Goal: Task Accomplishment & Management: Use online tool/utility

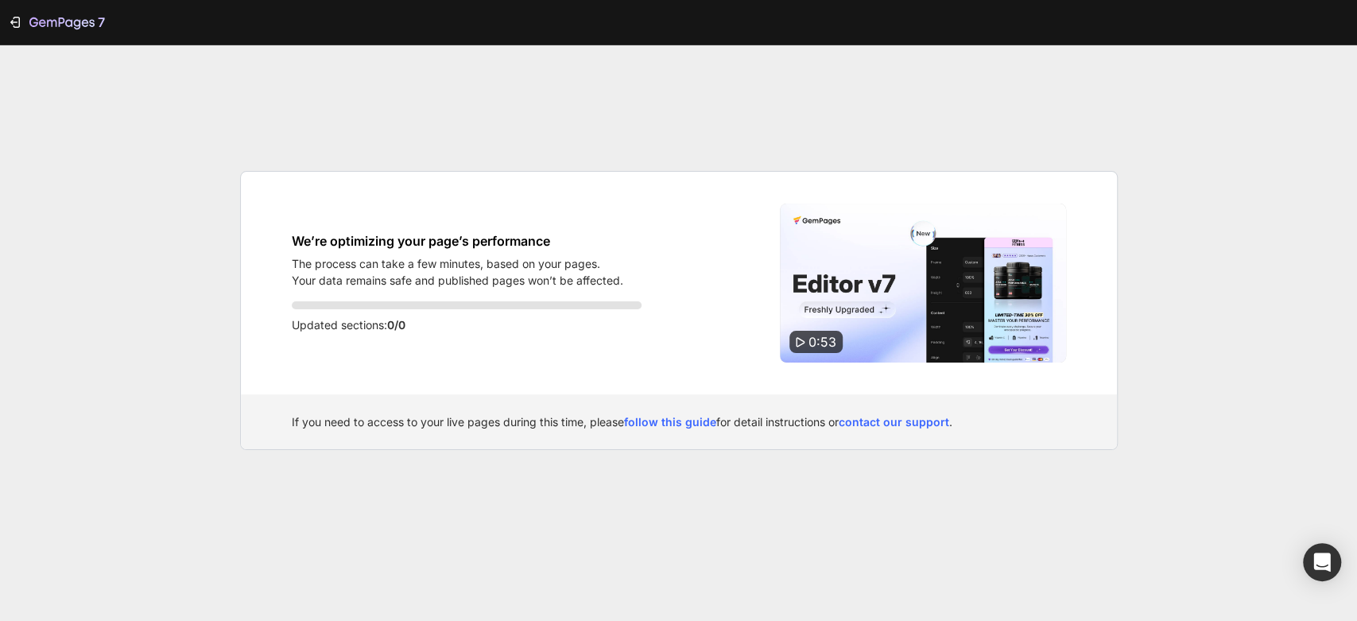
click at [341, 271] on p "The process can take a few minutes, based on your pages." at bounding box center [458, 263] width 332 height 17
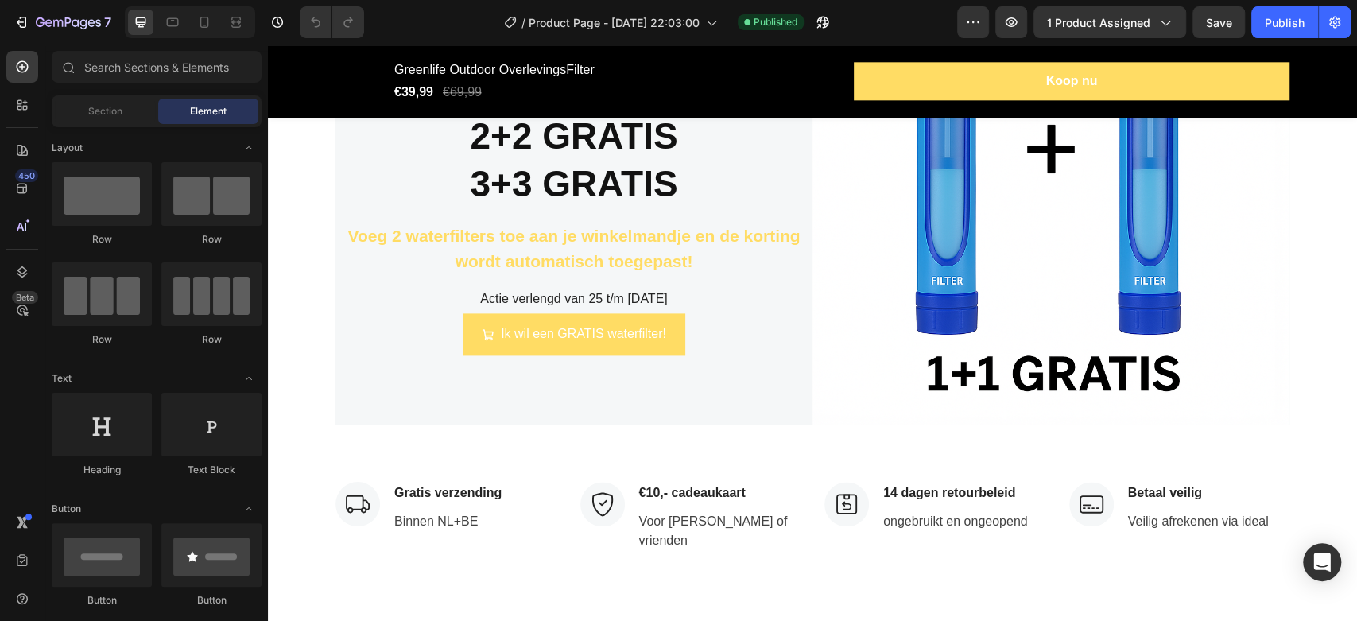
scroll to position [5412, 0]
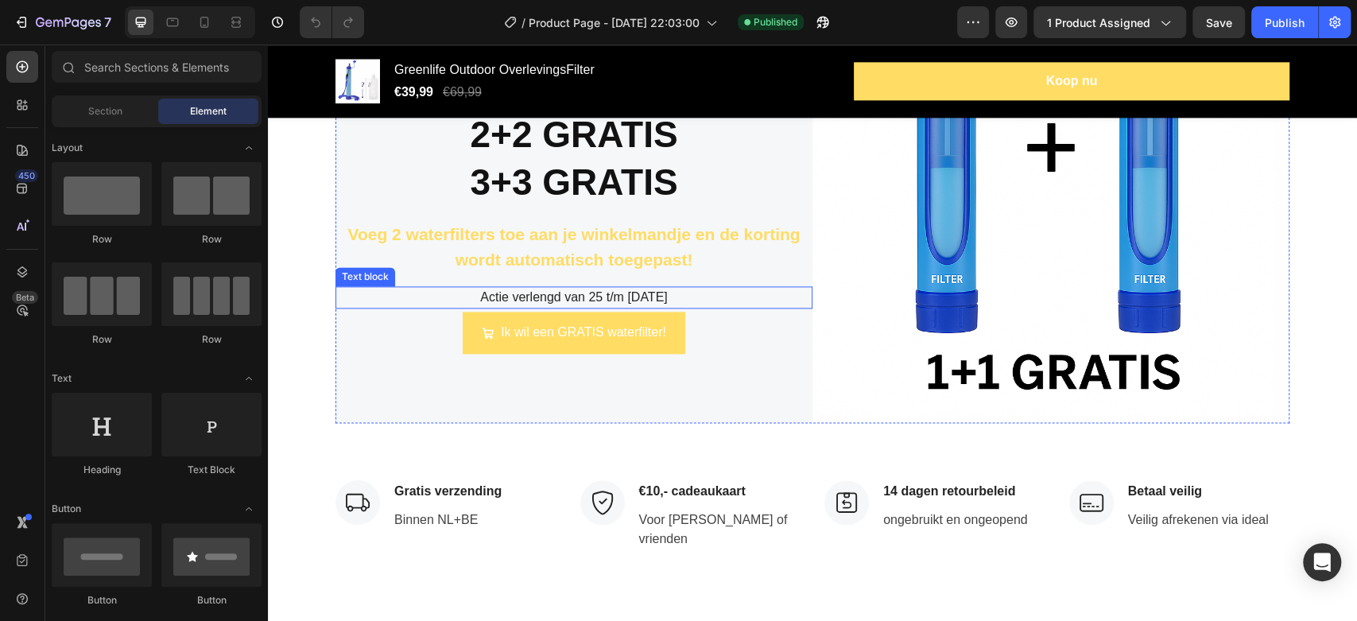
click at [600, 297] on p "Actie verlengd van 25 t/m [DATE]" at bounding box center [574, 297] width 474 height 19
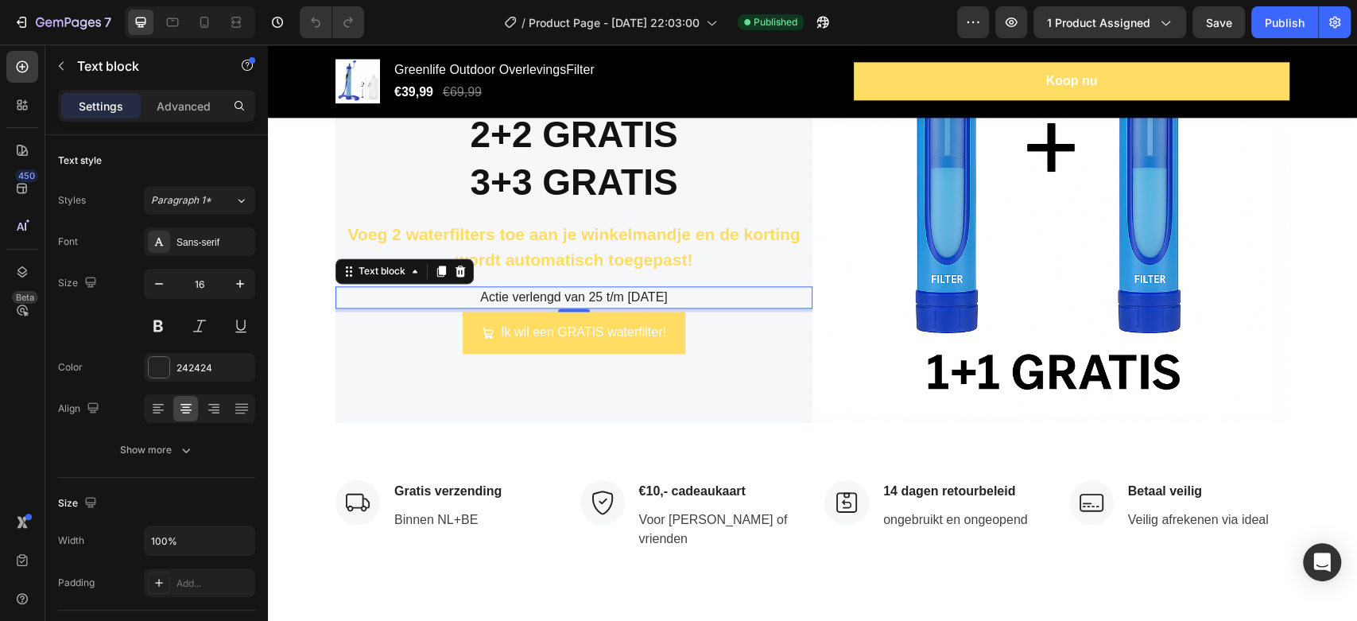
click at [605, 296] on p "Actie verlengd van 25 t/m [DATE]" at bounding box center [574, 297] width 474 height 19
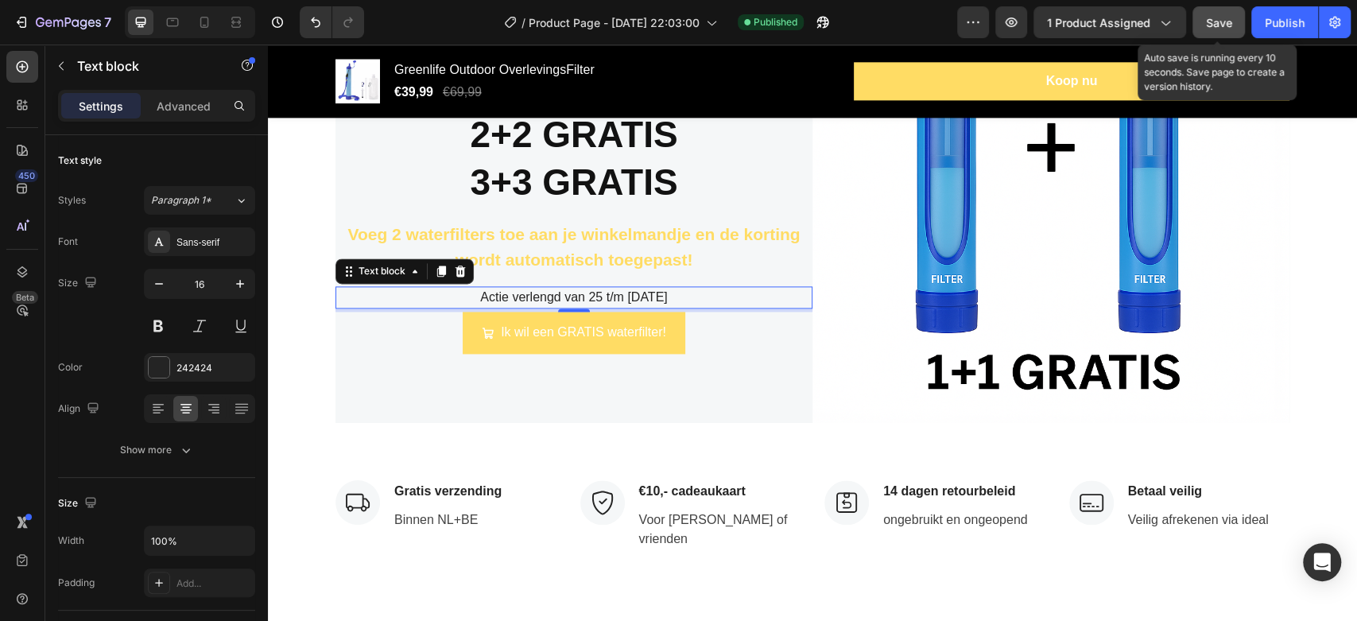
click at [1213, 33] on button "Save" at bounding box center [1219, 22] width 52 height 32
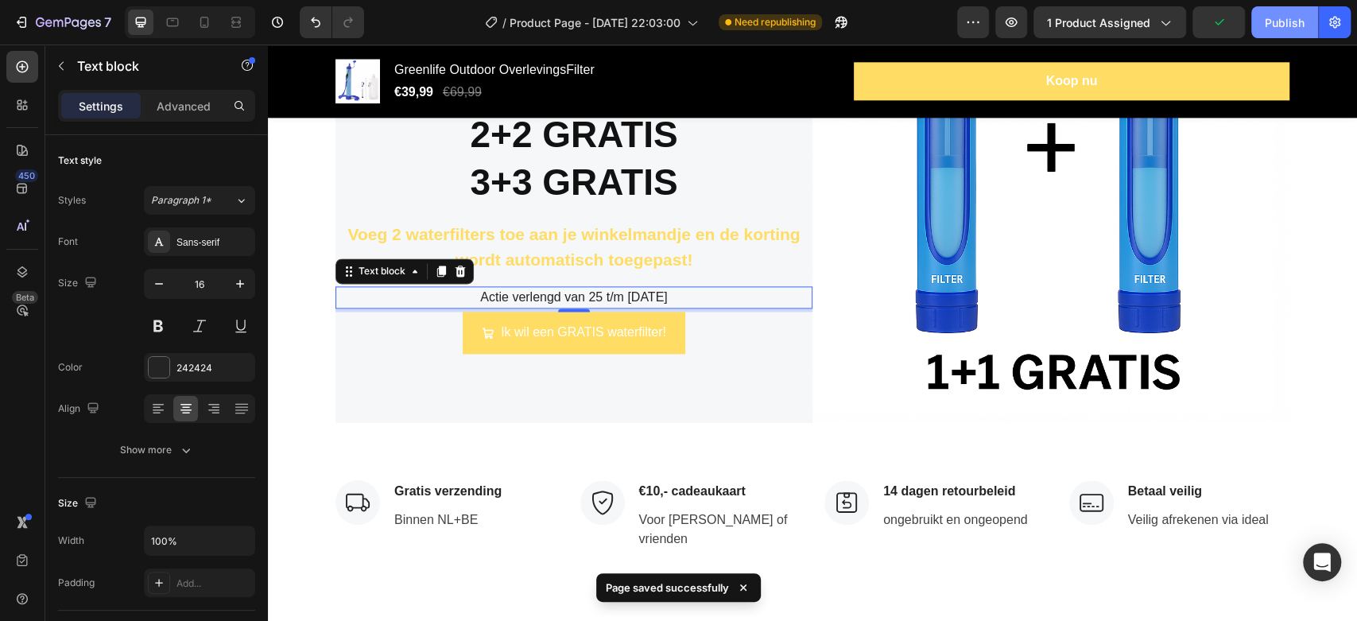
click at [1287, 21] on div "Publish" at bounding box center [1285, 22] width 40 height 17
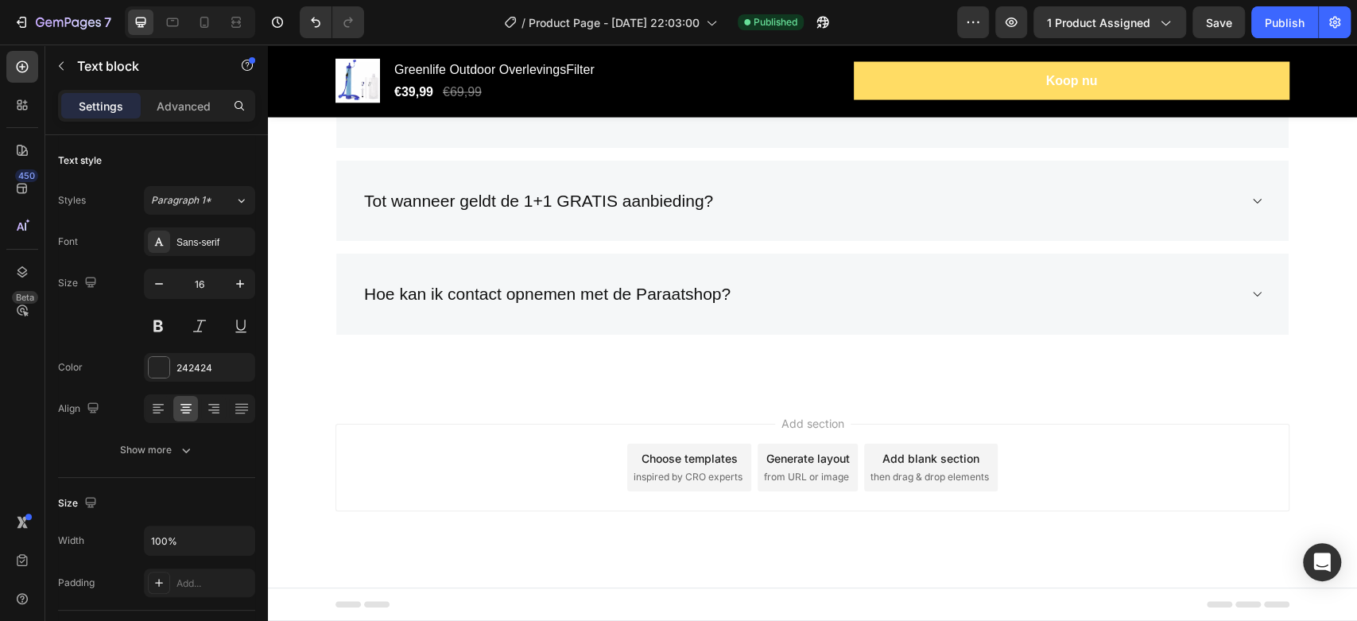
scroll to position [6409, 0]
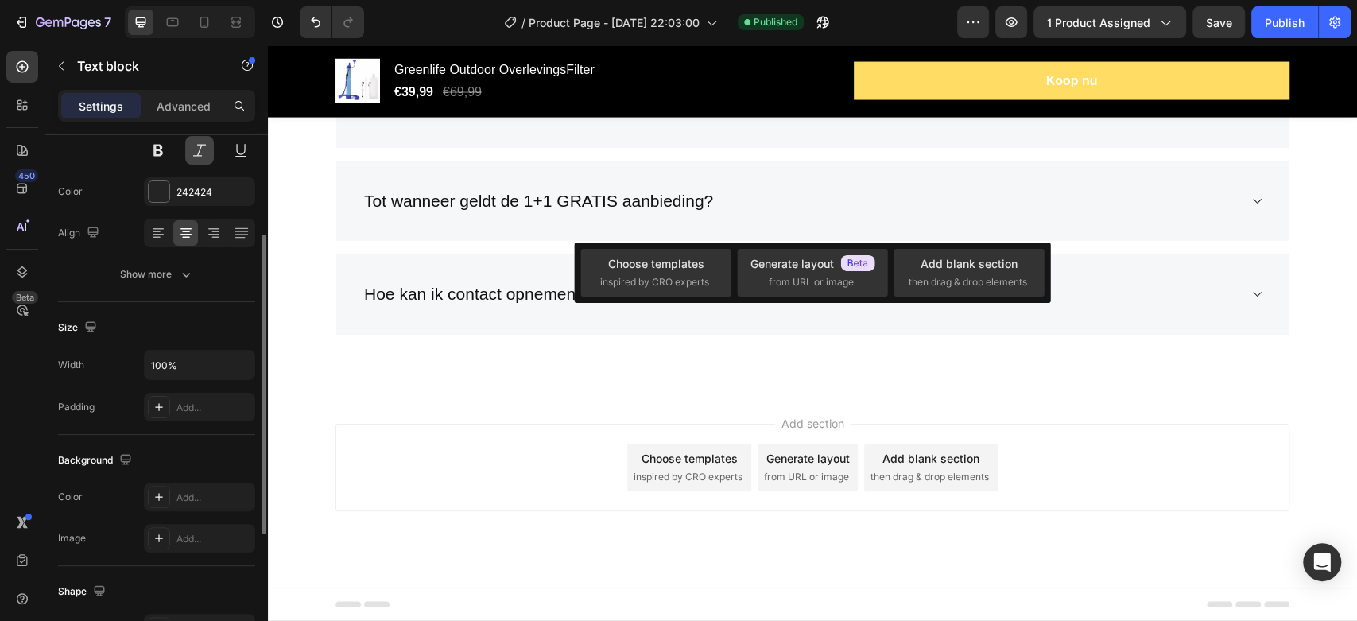
scroll to position [181, 0]
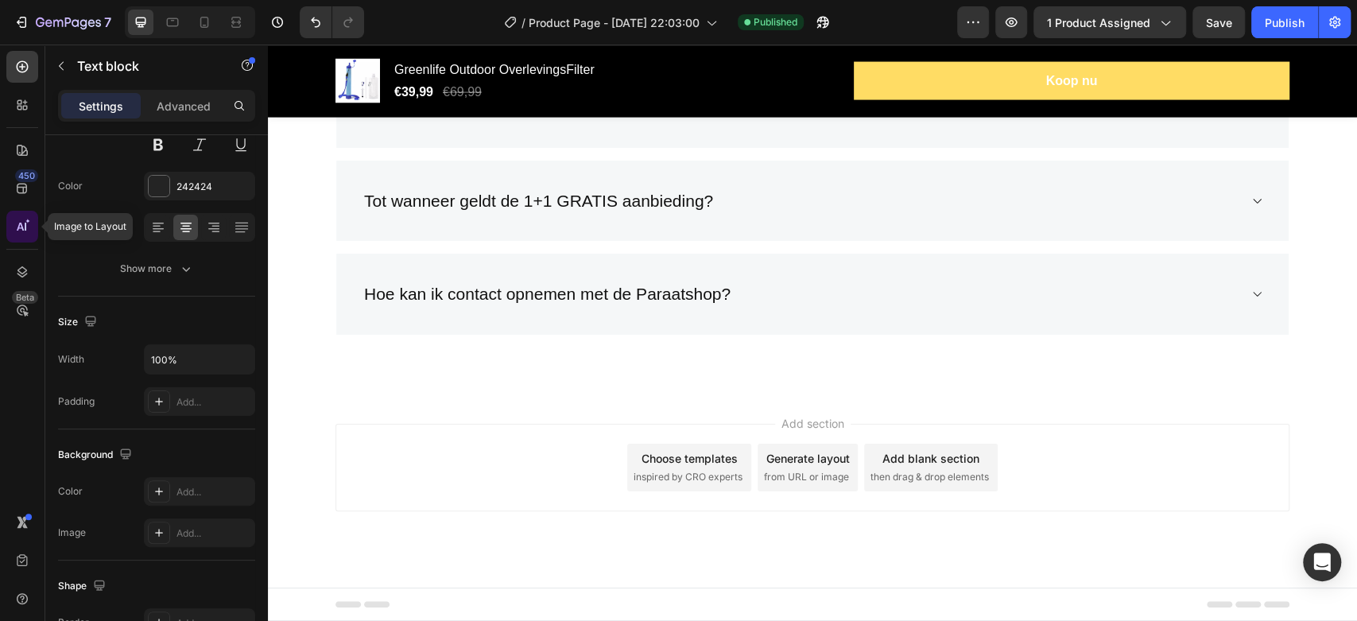
click at [26, 224] on icon at bounding box center [22, 227] width 16 height 16
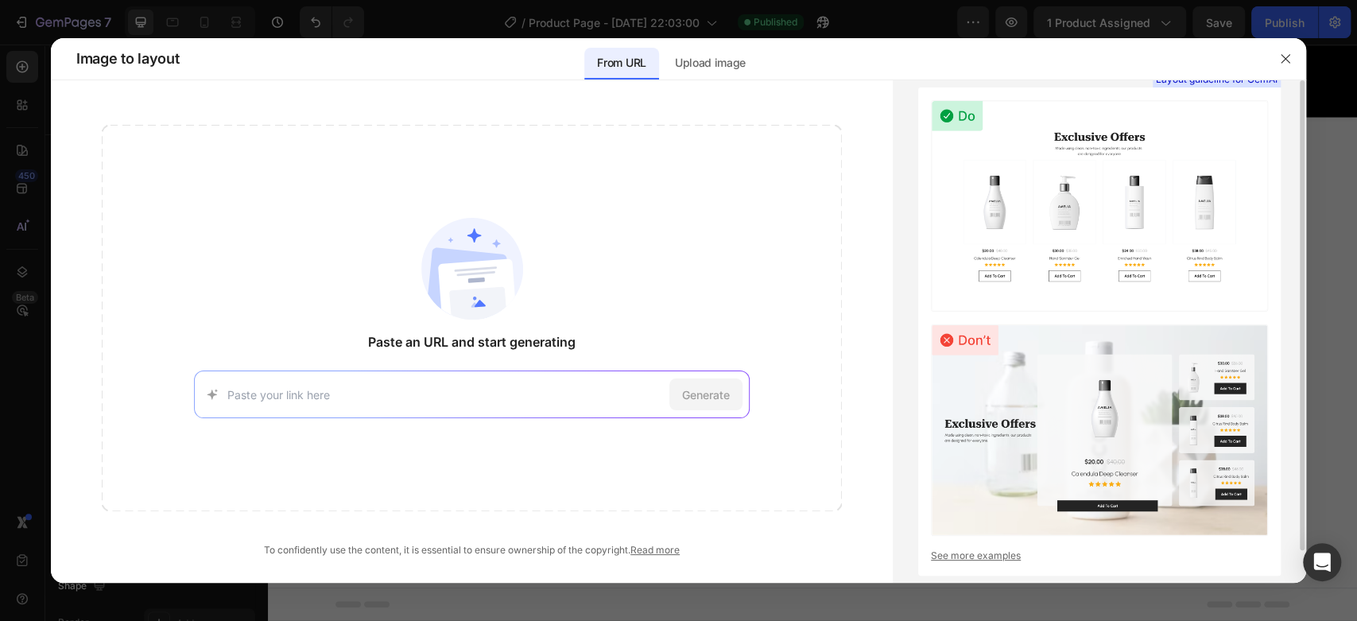
scroll to position [33, 0]
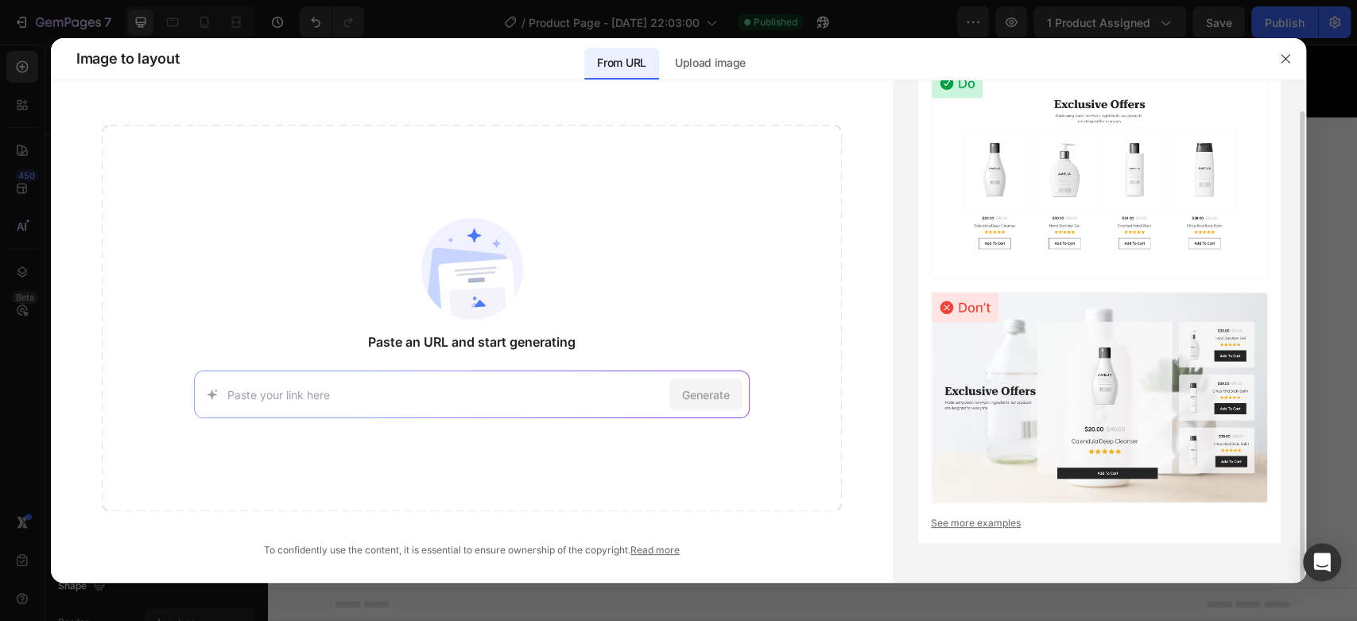
click at [1001, 516] on link "See more examples" at bounding box center [1099, 523] width 337 height 14
click at [712, 71] on p "Upload image" at bounding box center [710, 62] width 71 height 19
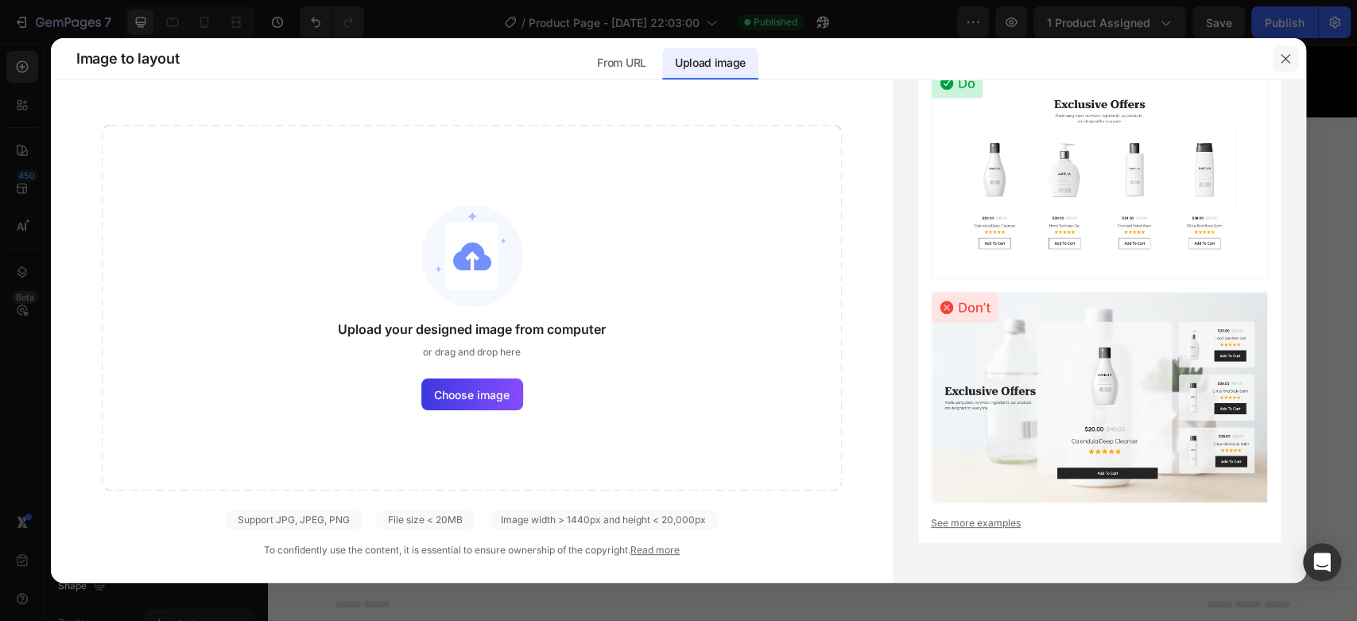
click at [1283, 68] on button "button" at bounding box center [1285, 58] width 25 height 25
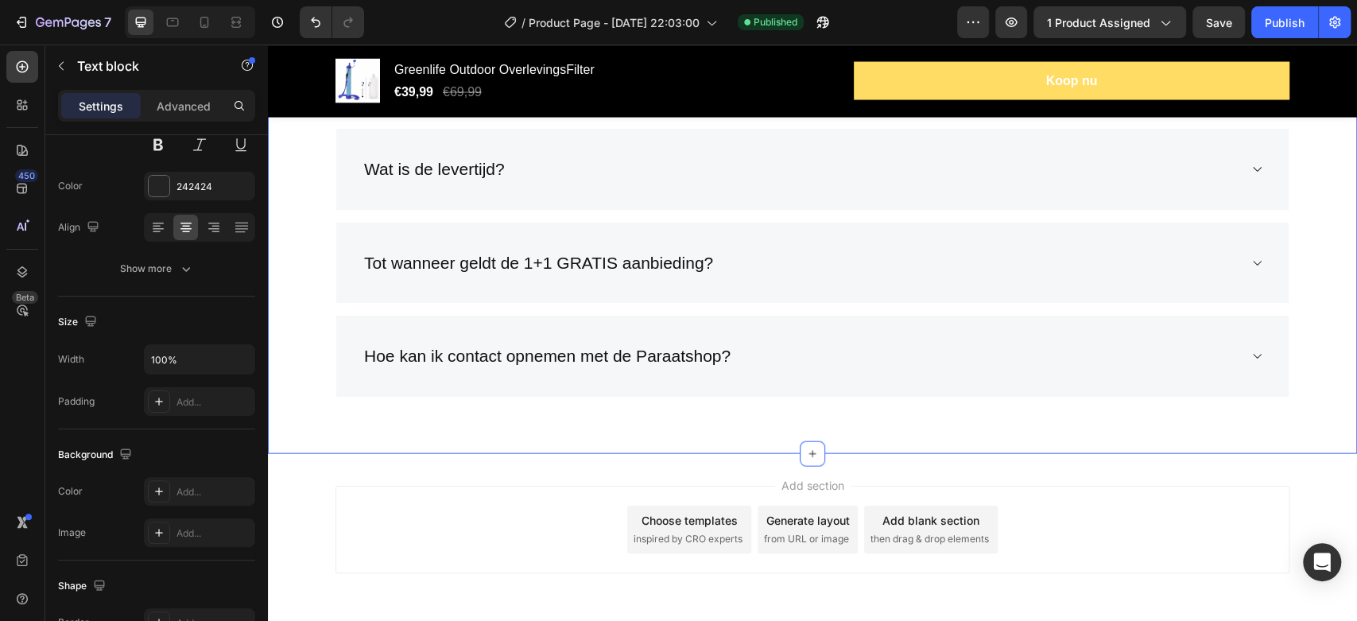
scroll to position [6227, 0]
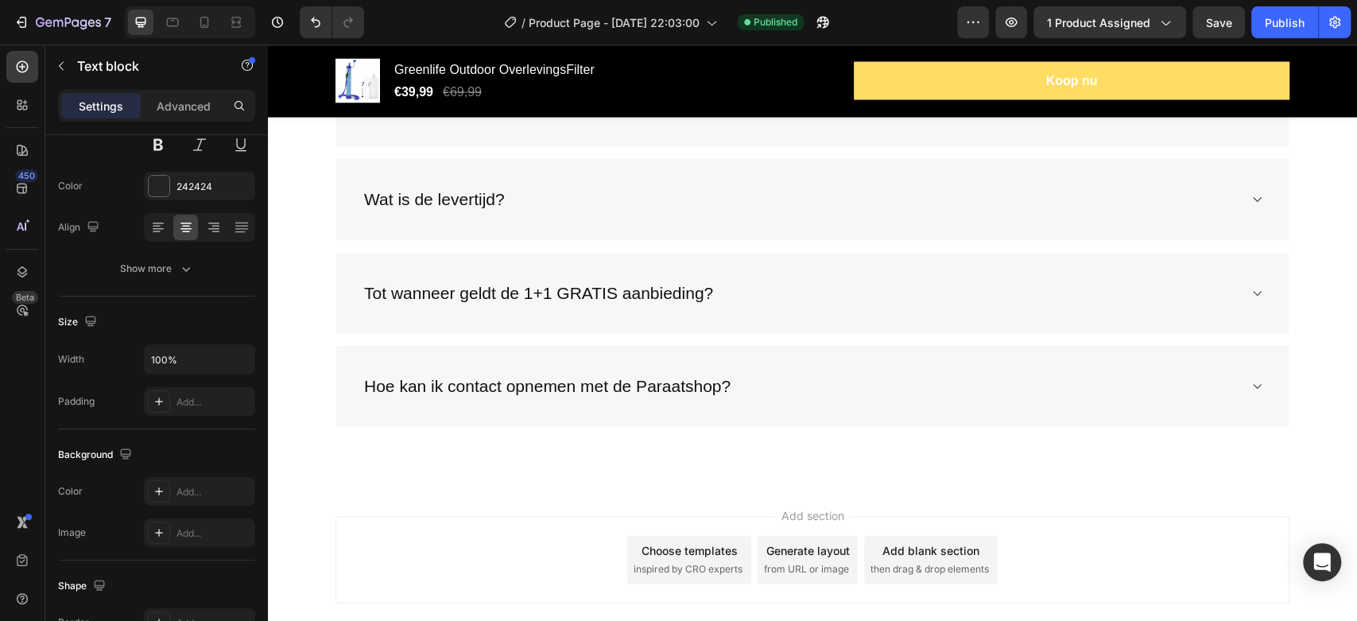
click at [21, 393] on div "450 Beta" at bounding box center [22, 279] width 32 height 456
click at [50, 69] on button "button" at bounding box center [61, 65] width 25 height 25
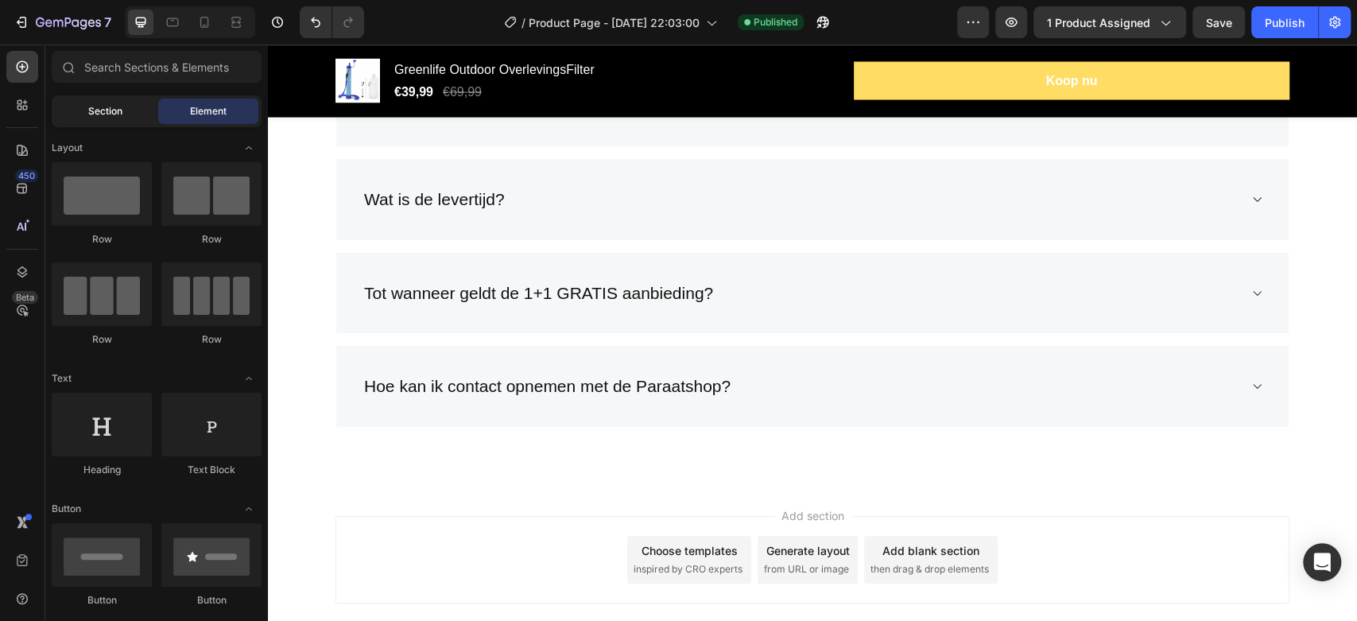
click at [69, 107] on div "Section" at bounding box center [105, 111] width 100 height 25
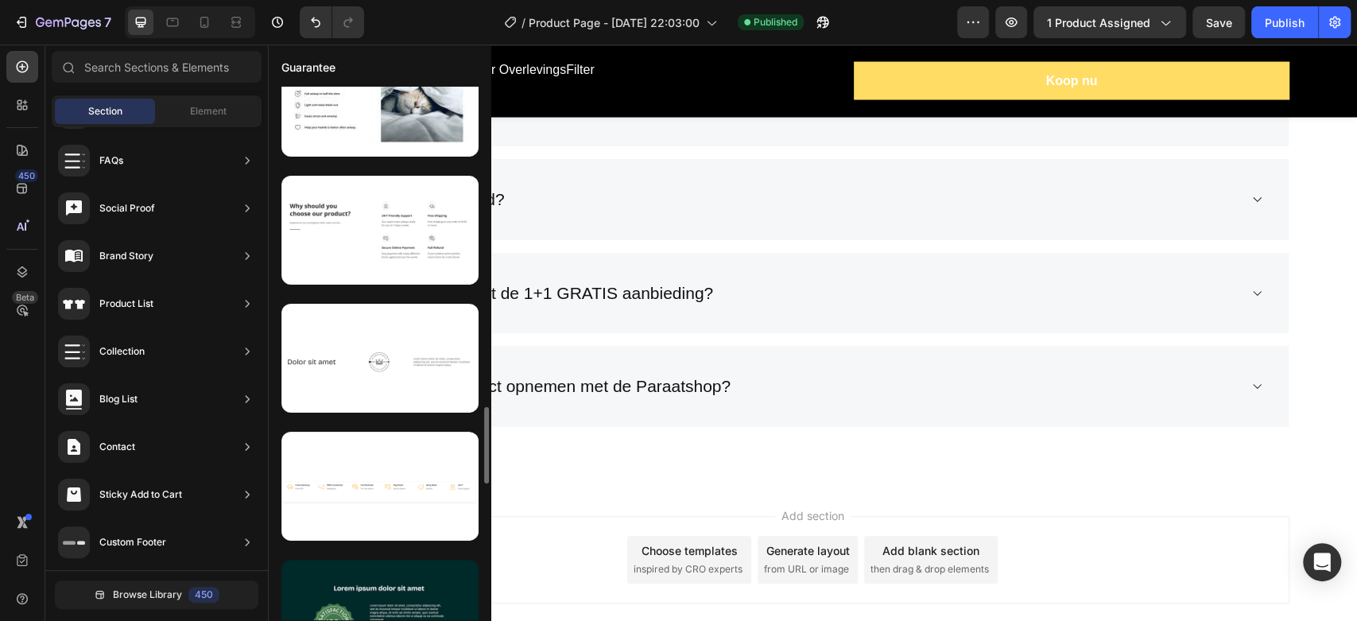
scroll to position [2221, 0]
